Goal: Transaction & Acquisition: Obtain resource

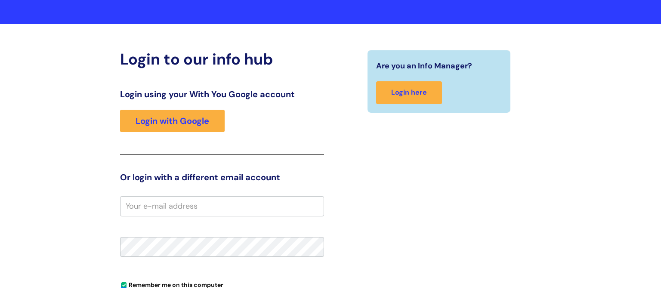
scroll to position [46, 0]
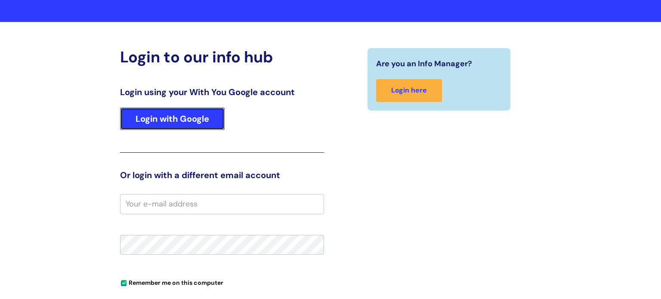
click at [199, 126] on link "Login with Google" at bounding box center [172, 119] width 105 height 22
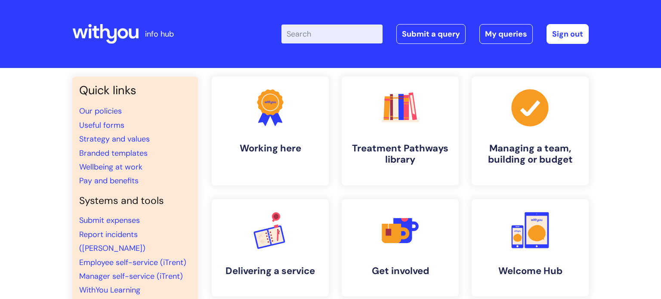
click at [319, 36] on input "Enter your search term here..." at bounding box center [332, 34] width 101 height 19
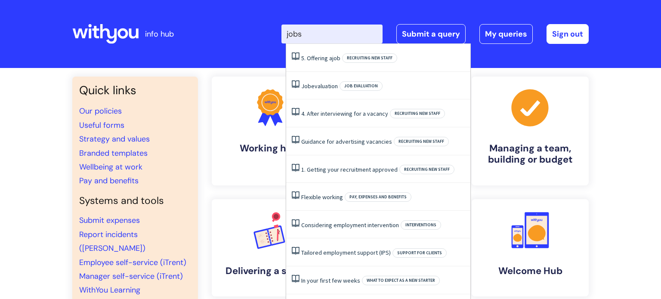
type input "jobs"
click button "Search" at bounding box center [0, 0] width 0 height 0
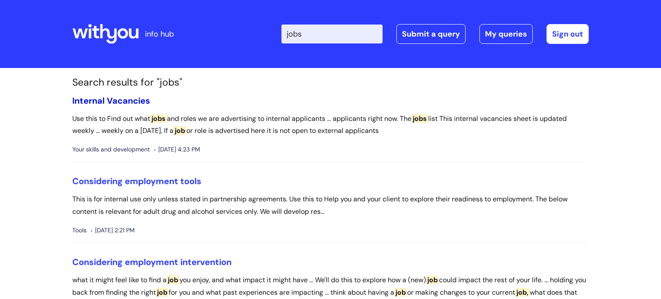
click at [113, 100] on link "Internal Vacancies" at bounding box center [111, 100] width 78 height 11
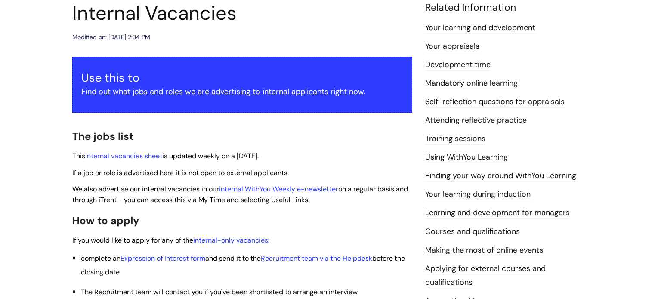
scroll to position [106, 0]
click at [123, 153] on link "internal vacancies sheet" at bounding box center [123, 155] width 77 height 9
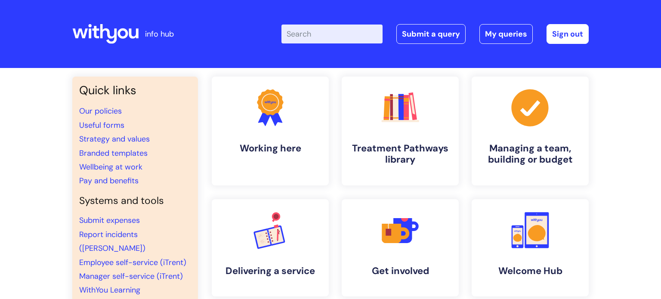
click at [369, 34] on input "Enter your search term here..." at bounding box center [332, 34] width 101 height 19
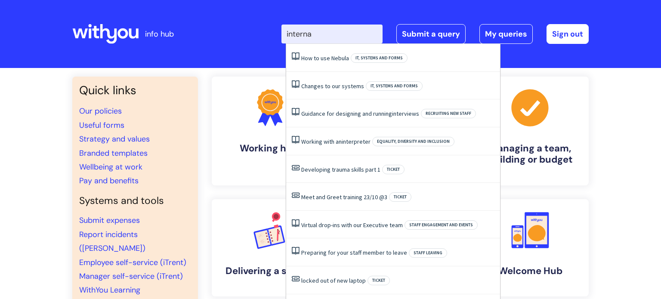
type input "internal"
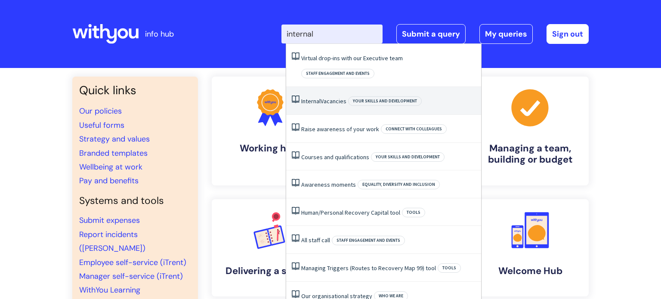
click at [345, 97] on link "Internal Vacancies" at bounding box center [323, 101] width 45 height 8
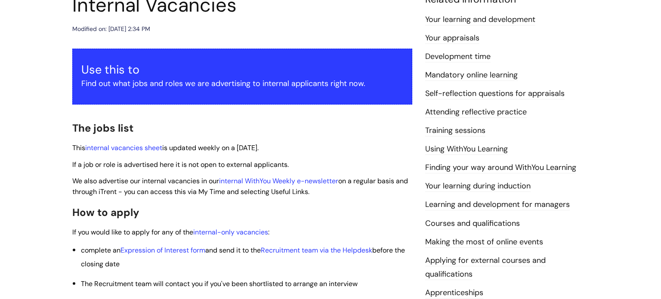
scroll to position [115, 0]
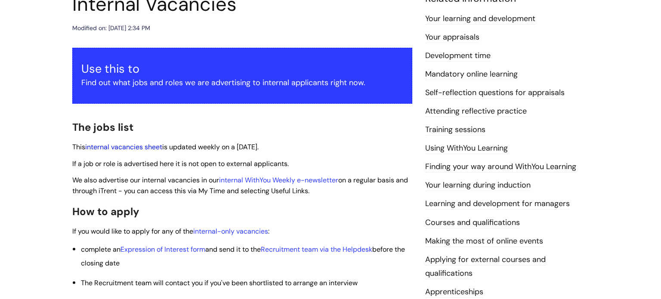
click at [125, 145] on link "internal vacancies sheet" at bounding box center [123, 147] width 77 height 9
